Goal: Information Seeking & Learning: Learn about a topic

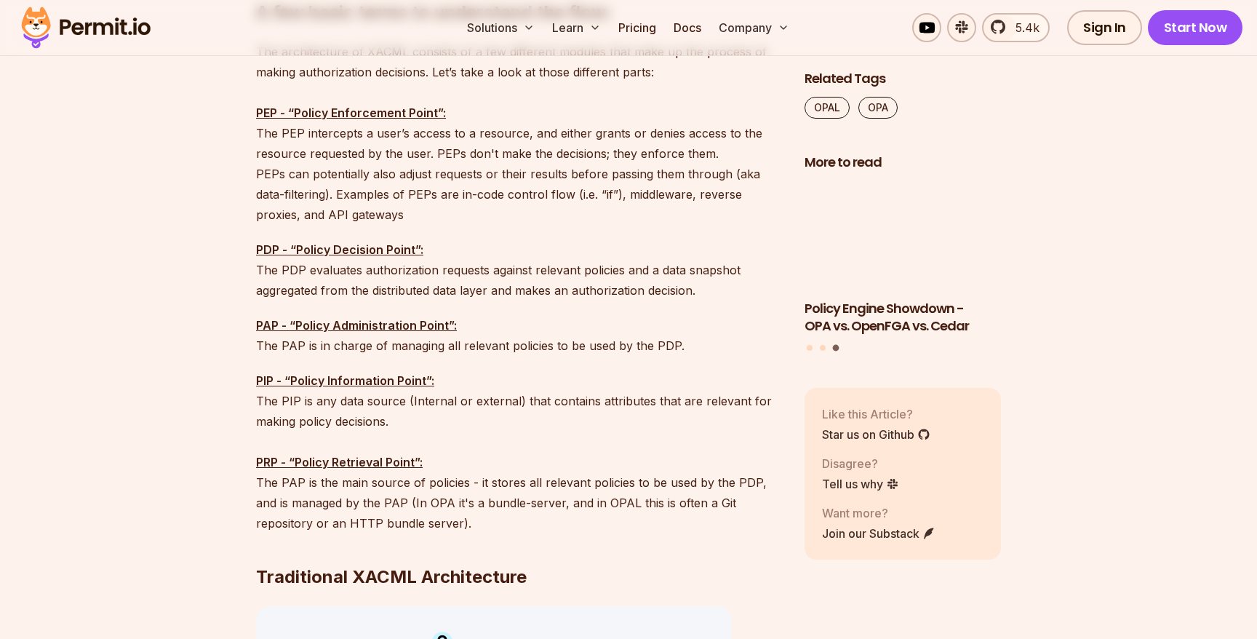
scroll to position [1543, 0]
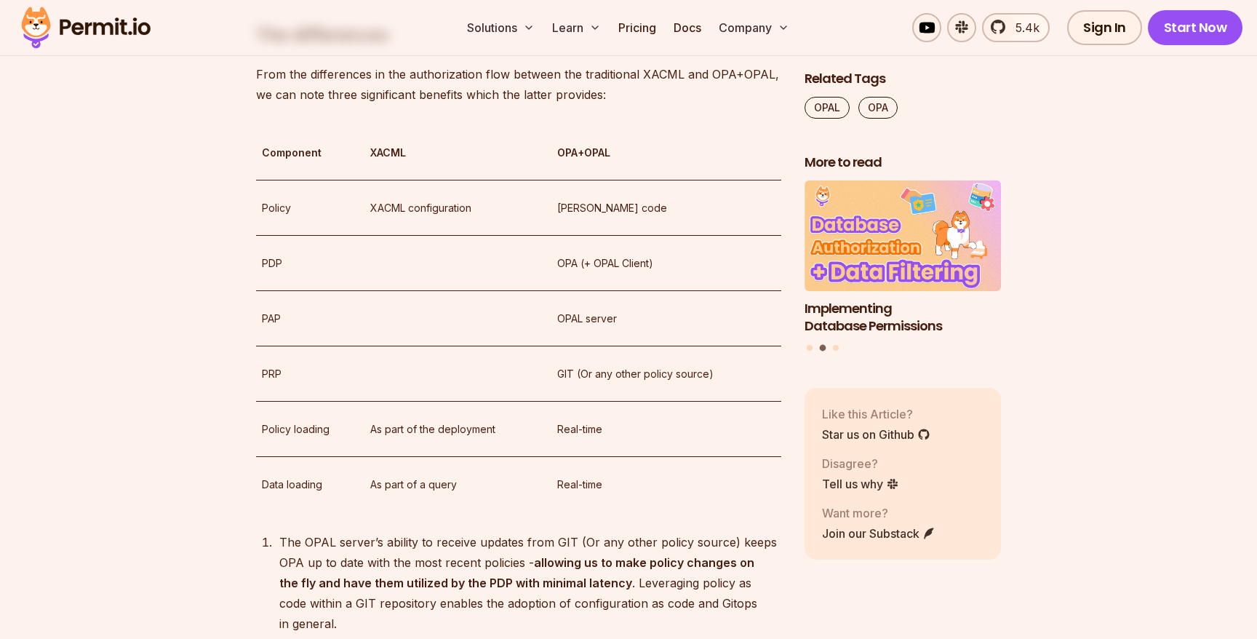
scroll to position [4560, 0]
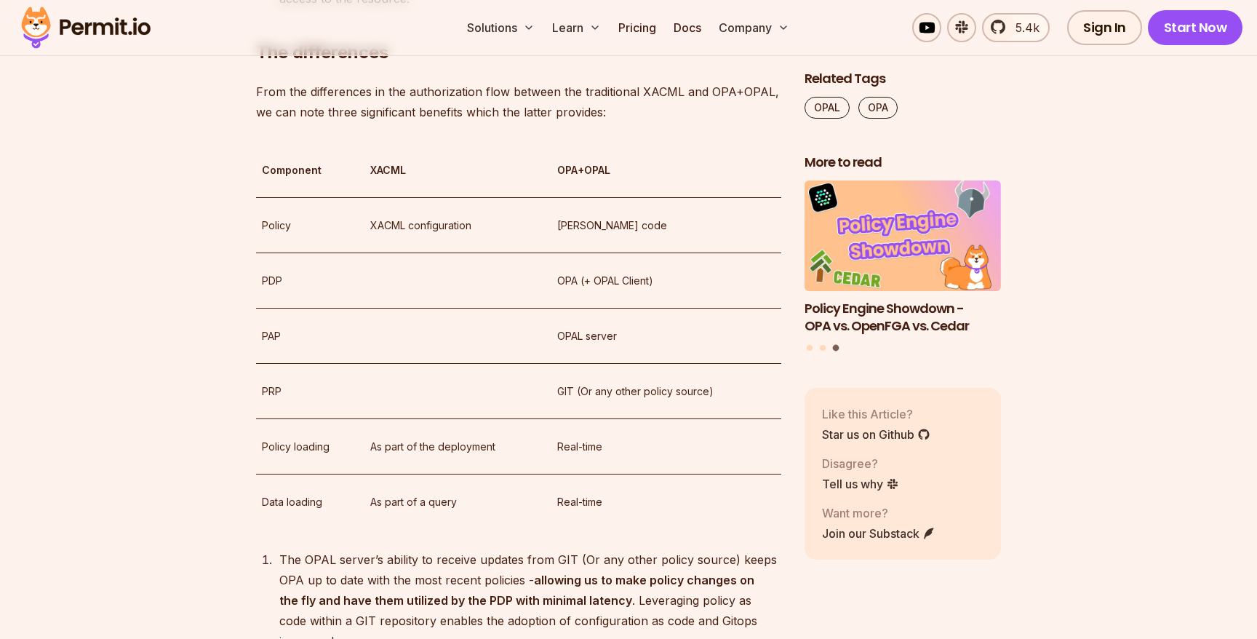
click at [564, 234] on p "[PERSON_NAME] code" at bounding box center [666, 225] width 218 height 17
click at [569, 290] on p "OPA (+ OPAL Client)" at bounding box center [666, 280] width 218 height 17
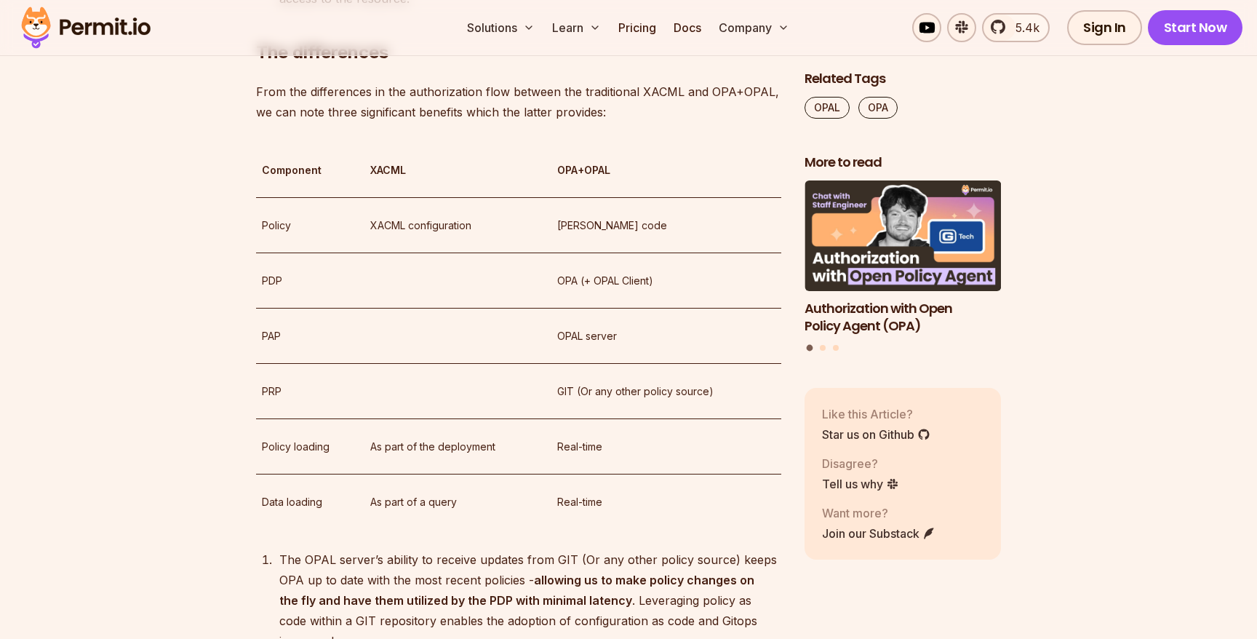
click at [570, 345] on p "OPAL server" at bounding box center [666, 335] width 218 height 17
click at [567, 400] on p "GIT (Or any other policy source)" at bounding box center [666, 391] width 218 height 17
click at [586, 455] on p "Real-time" at bounding box center [666, 446] width 218 height 17
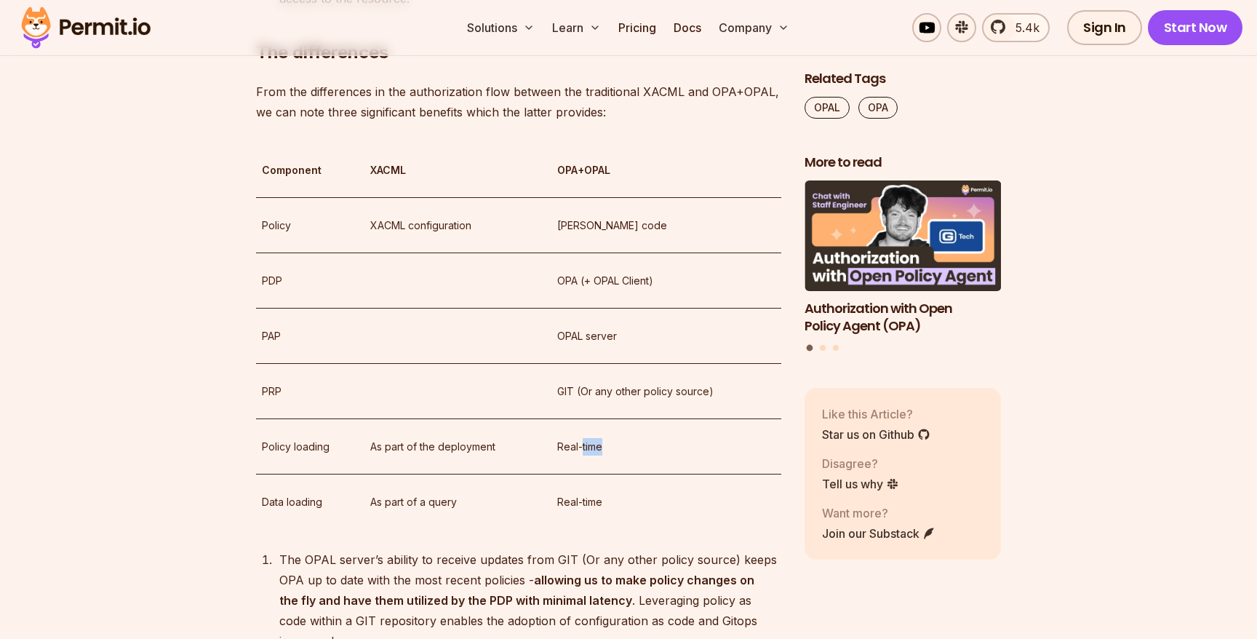
click at [586, 455] on p "Real-time" at bounding box center [666, 446] width 218 height 17
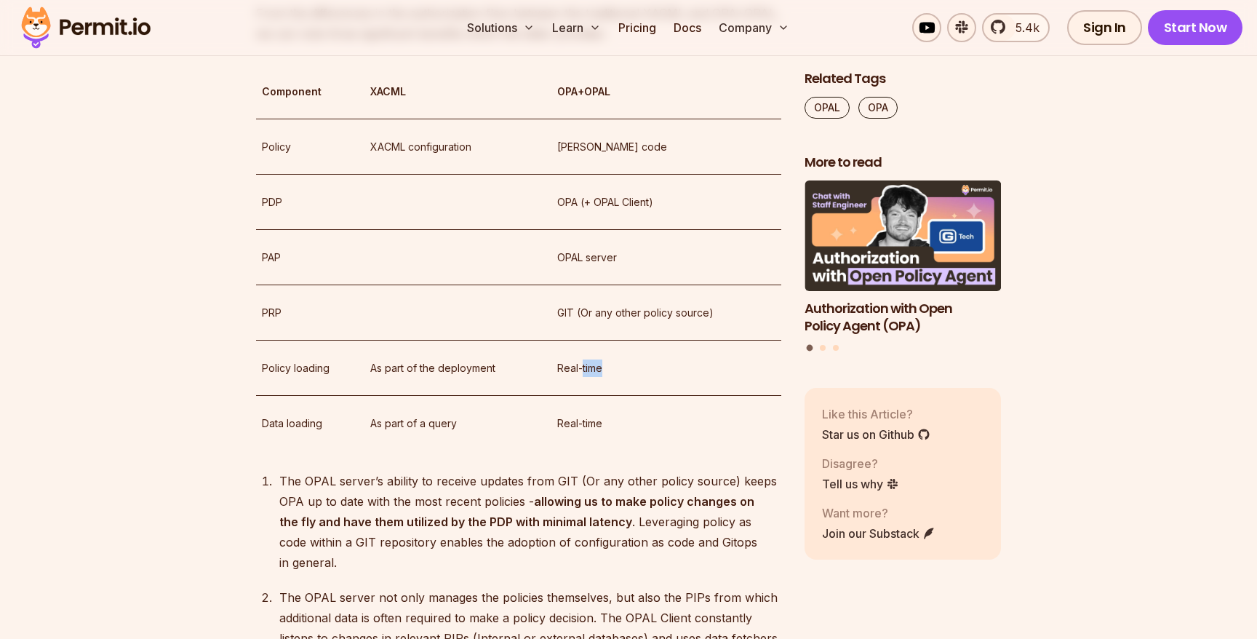
scroll to position [4639, 0]
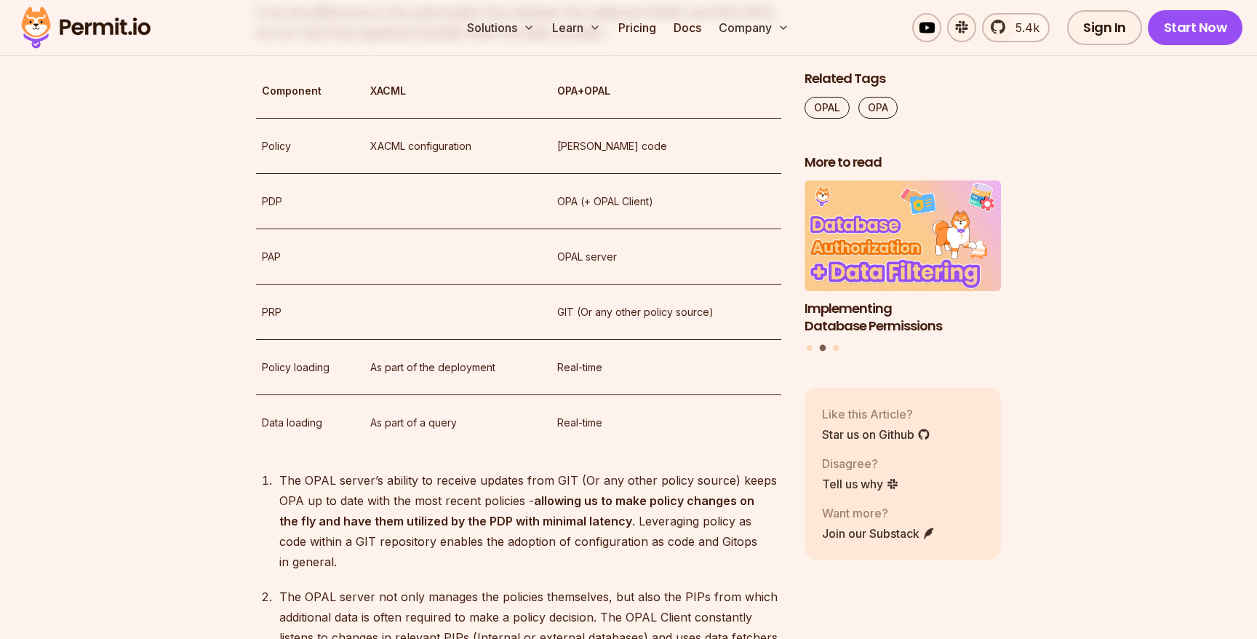
click at [595, 431] on p "Real-time" at bounding box center [666, 422] width 218 height 17
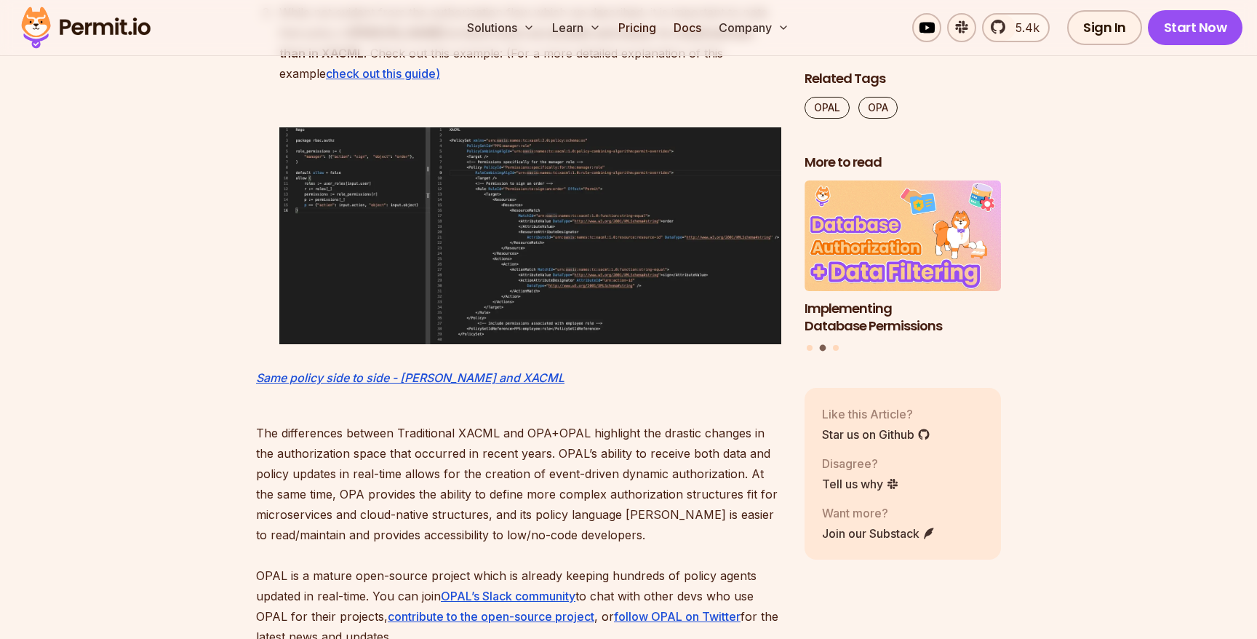
scroll to position [5381, 0]
